Goal: Task Accomplishment & Management: Use online tool/utility

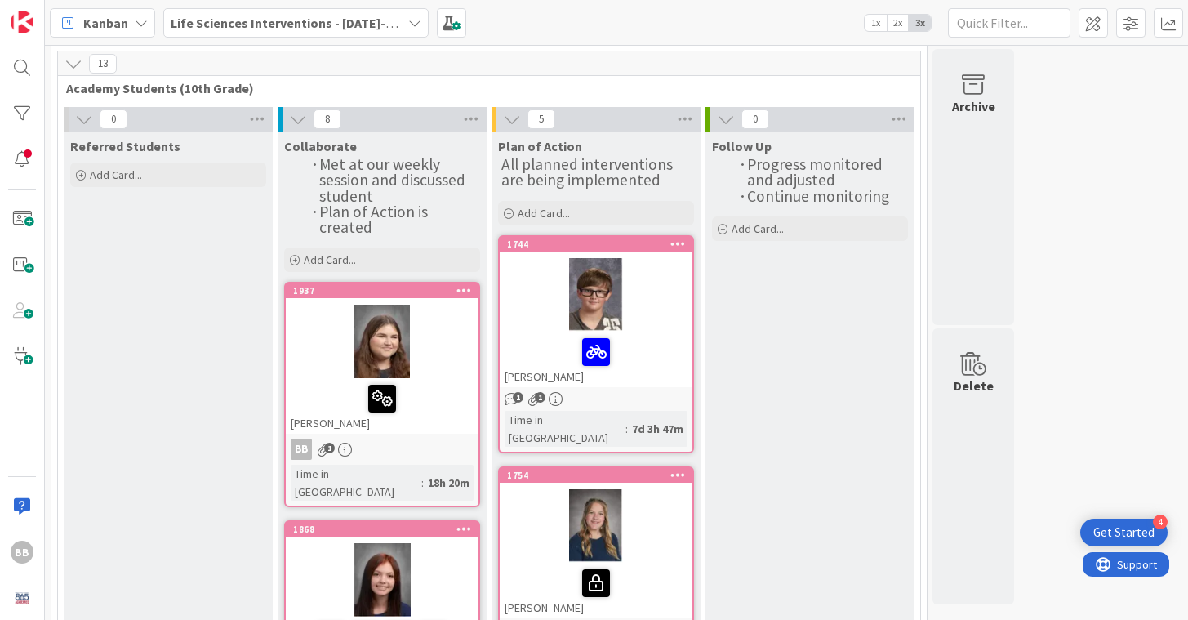
scroll to position [65, 0]
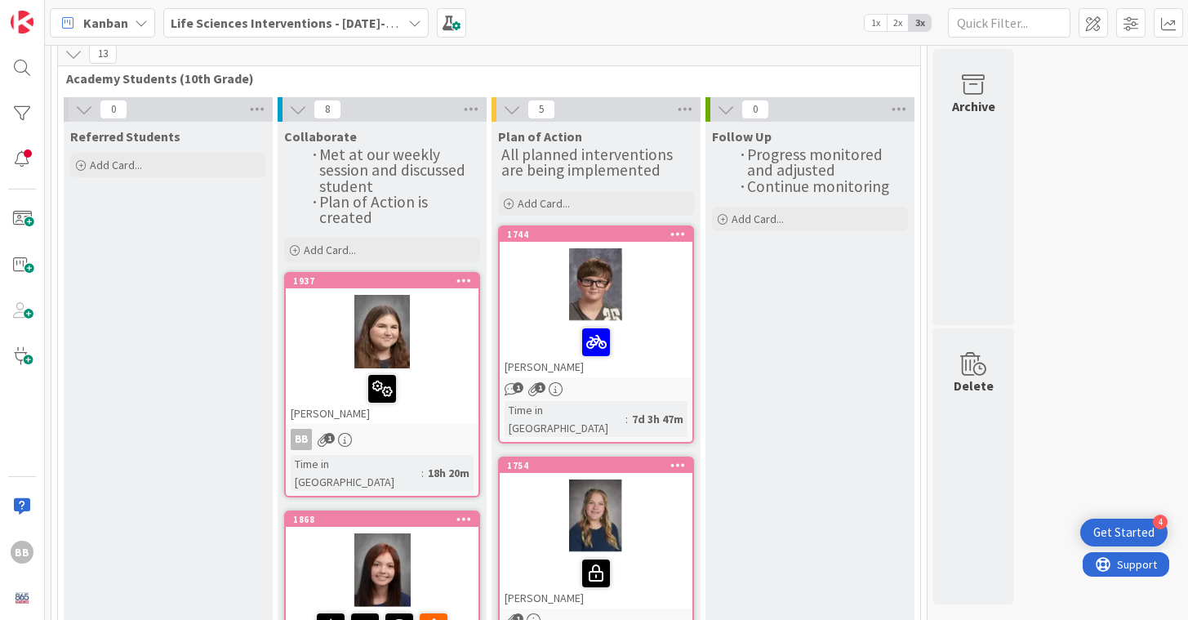
click at [522, 270] on div at bounding box center [596, 284] width 193 height 73
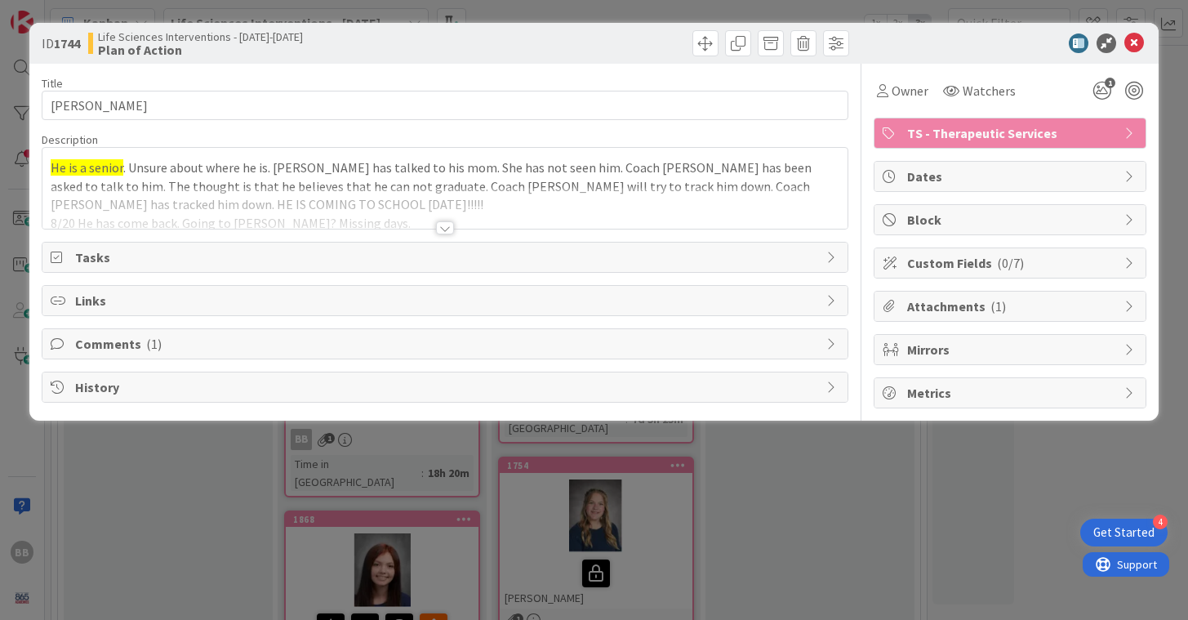
click at [574, 207] on div at bounding box center [444, 208] width 804 height 42
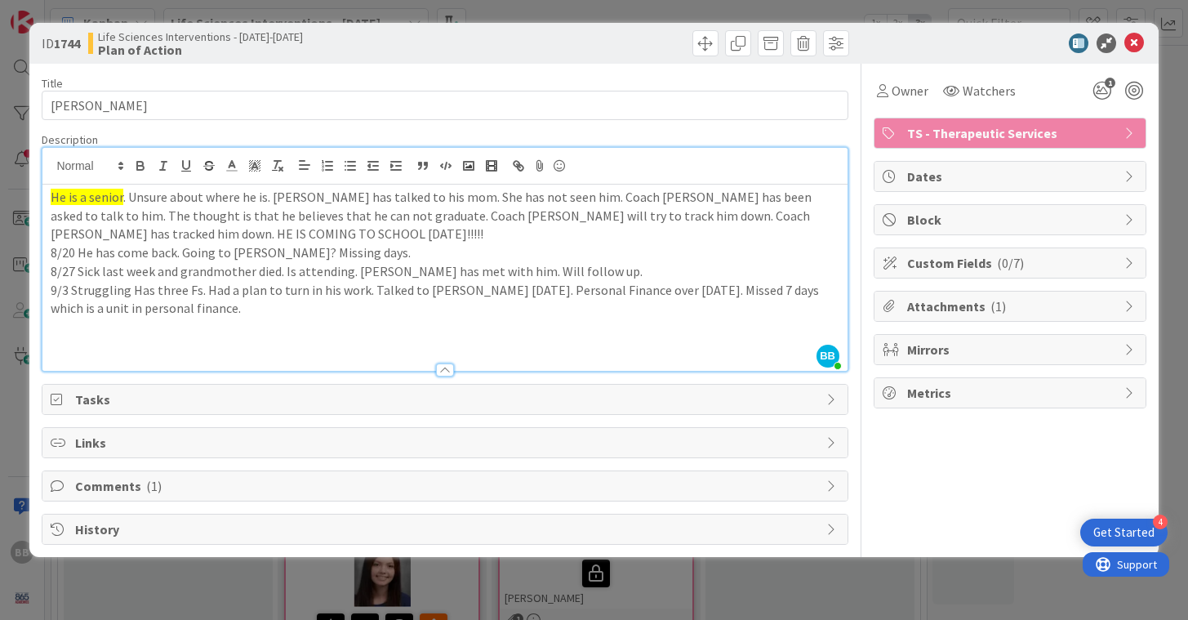
click at [218, 314] on p "9/3 Struggling Has three Fs. Had a plan to turn in his work. Talked to [PERSON_…" at bounding box center [445, 299] width 788 height 37
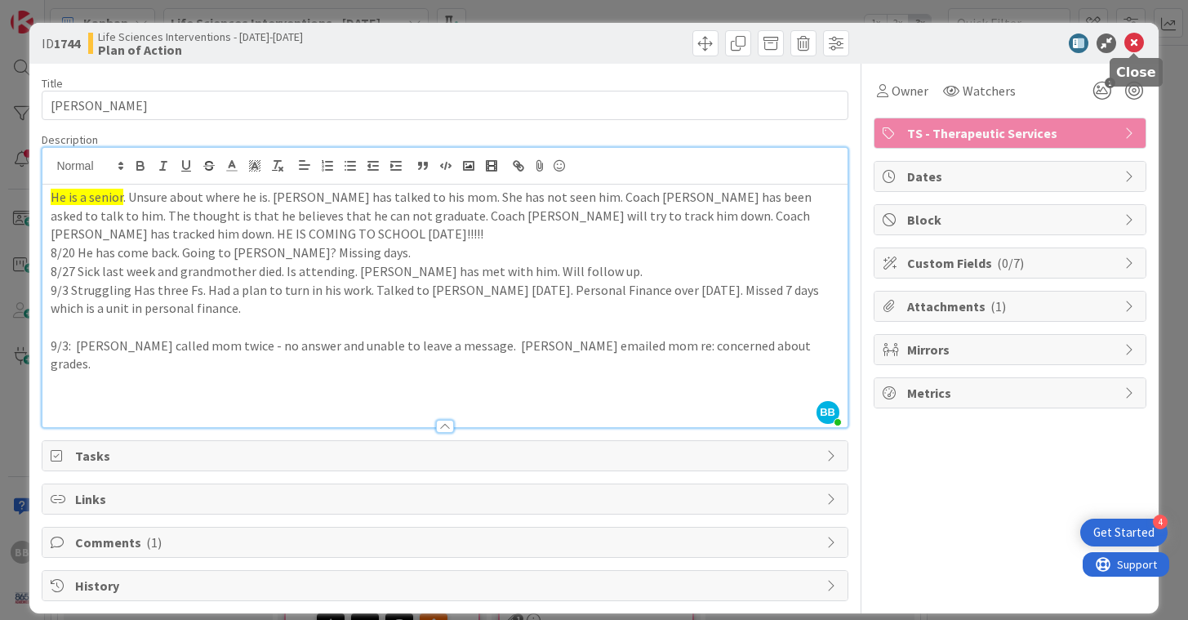
click at [1133, 41] on icon at bounding box center [1134, 43] width 20 height 20
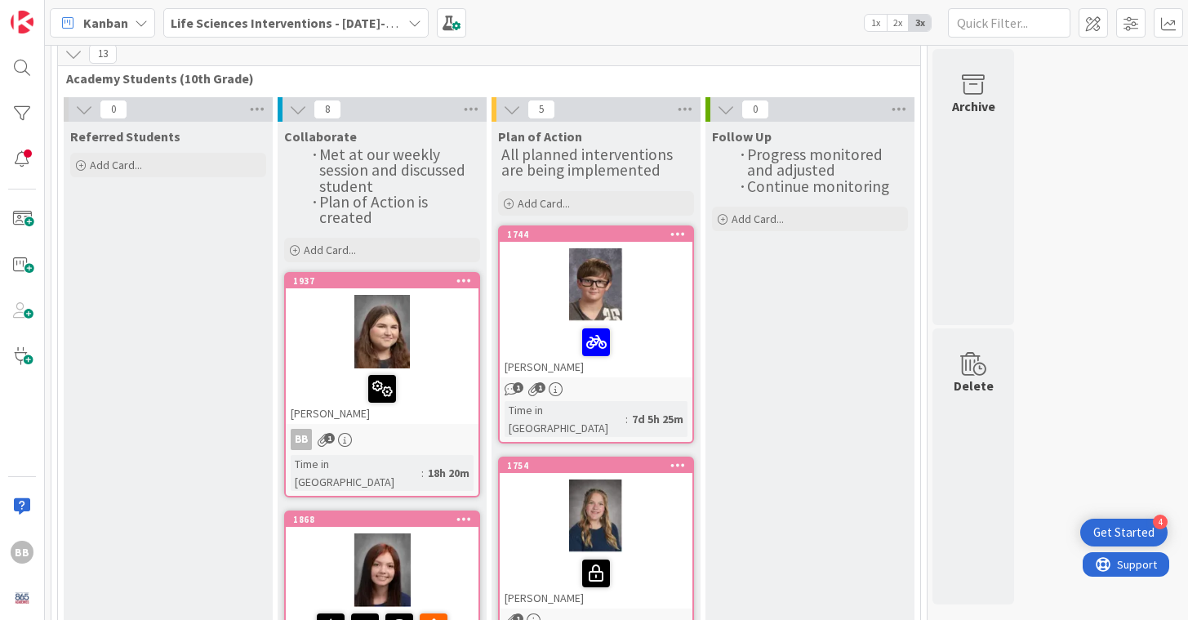
click at [449, 324] on div at bounding box center [382, 331] width 193 height 73
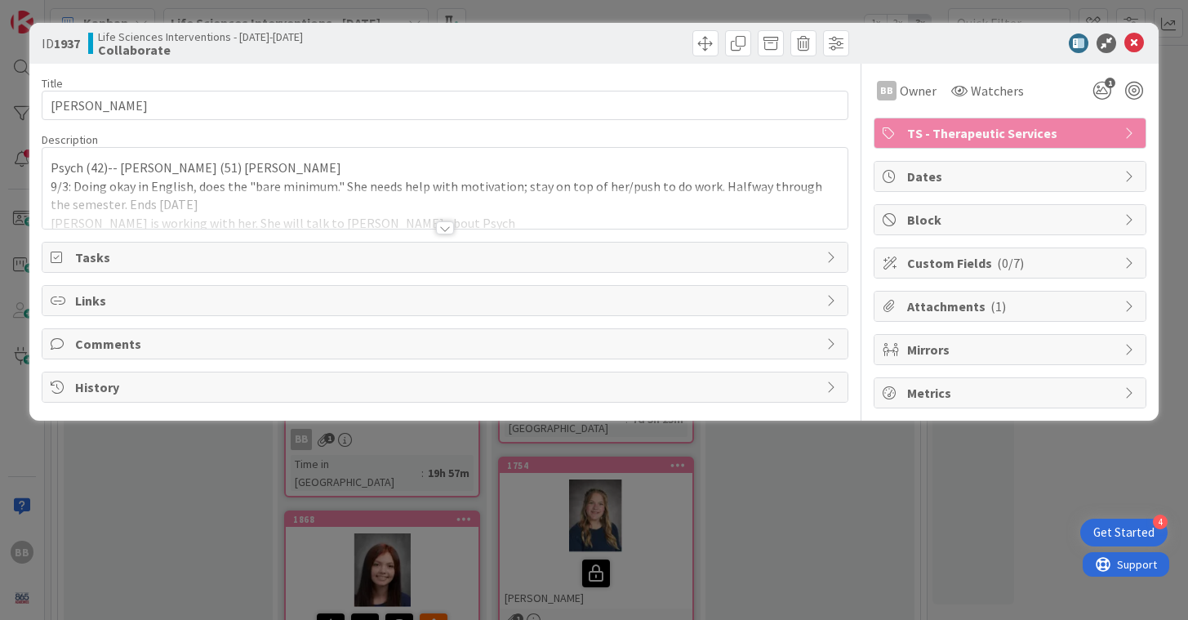
click at [448, 225] on div at bounding box center [445, 227] width 18 height 13
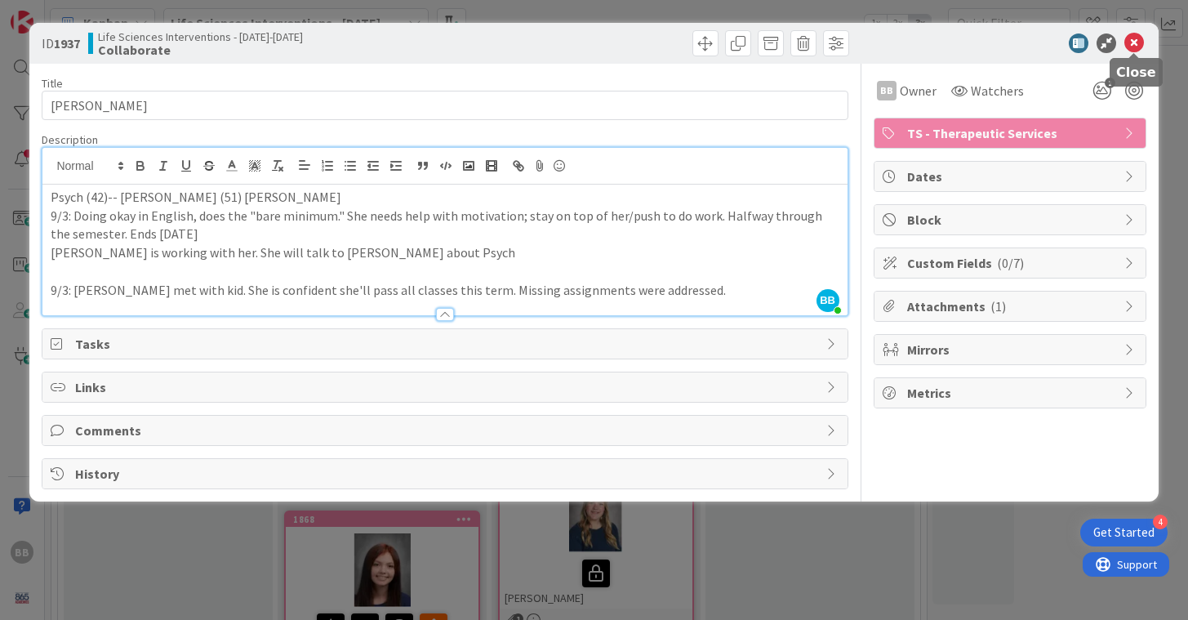
click at [1134, 41] on icon at bounding box center [1134, 43] width 20 height 20
